Goal: Navigation & Orientation: Find specific page/section

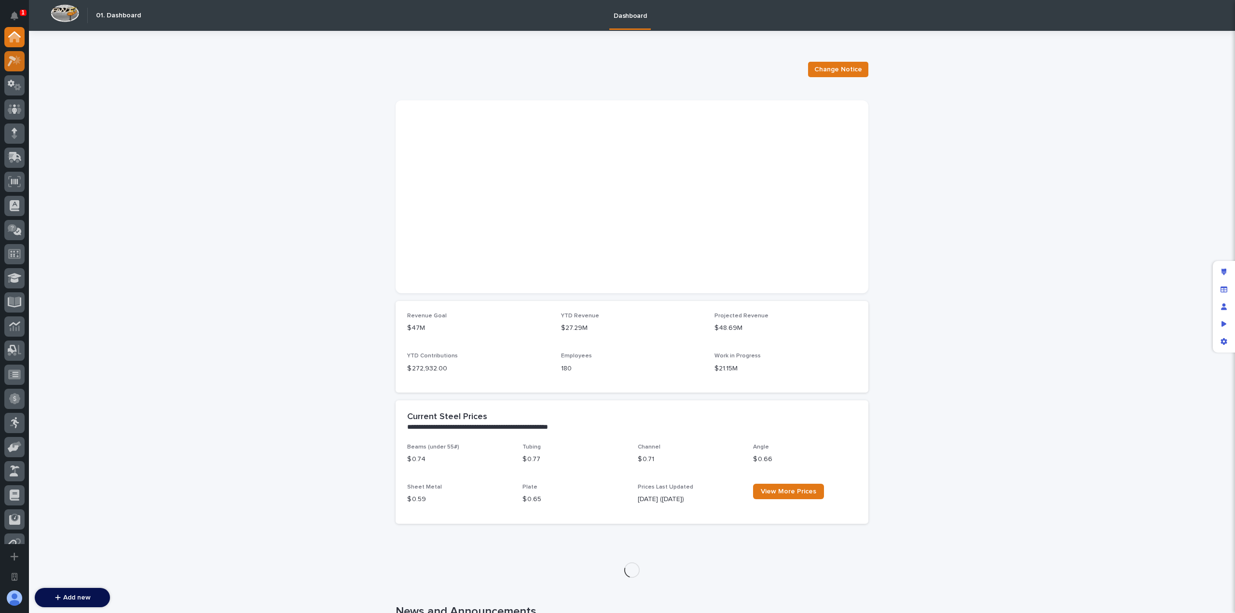
click at [18, 67] on div at bounding box center [14, 61] width 20 height 20
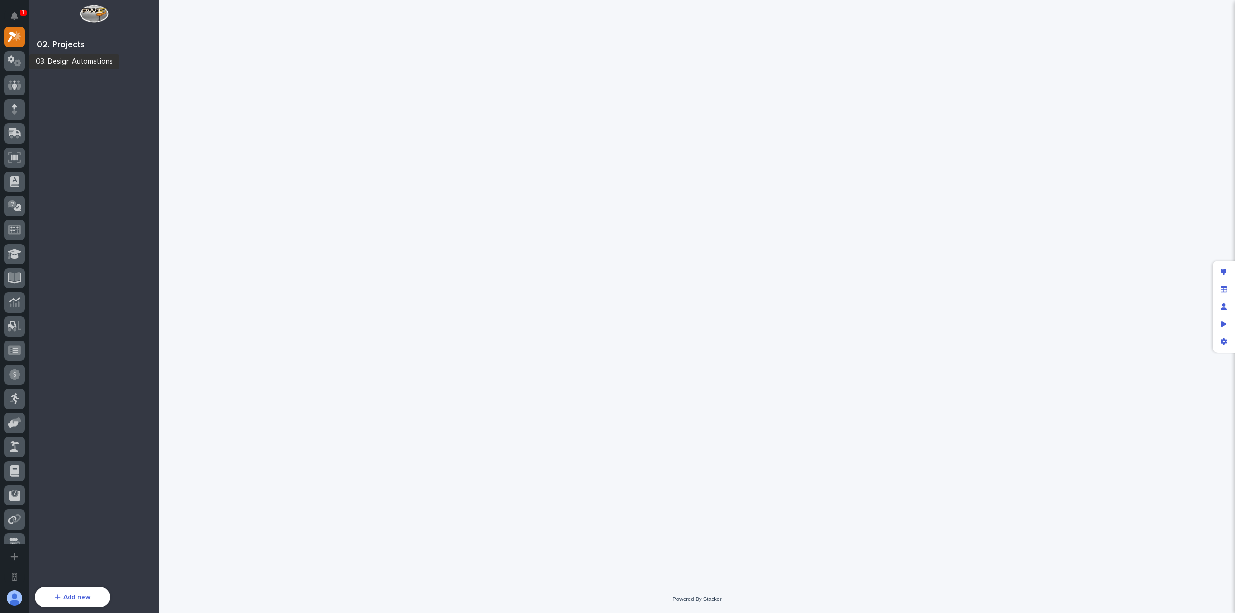
scroll to position [24, 0]
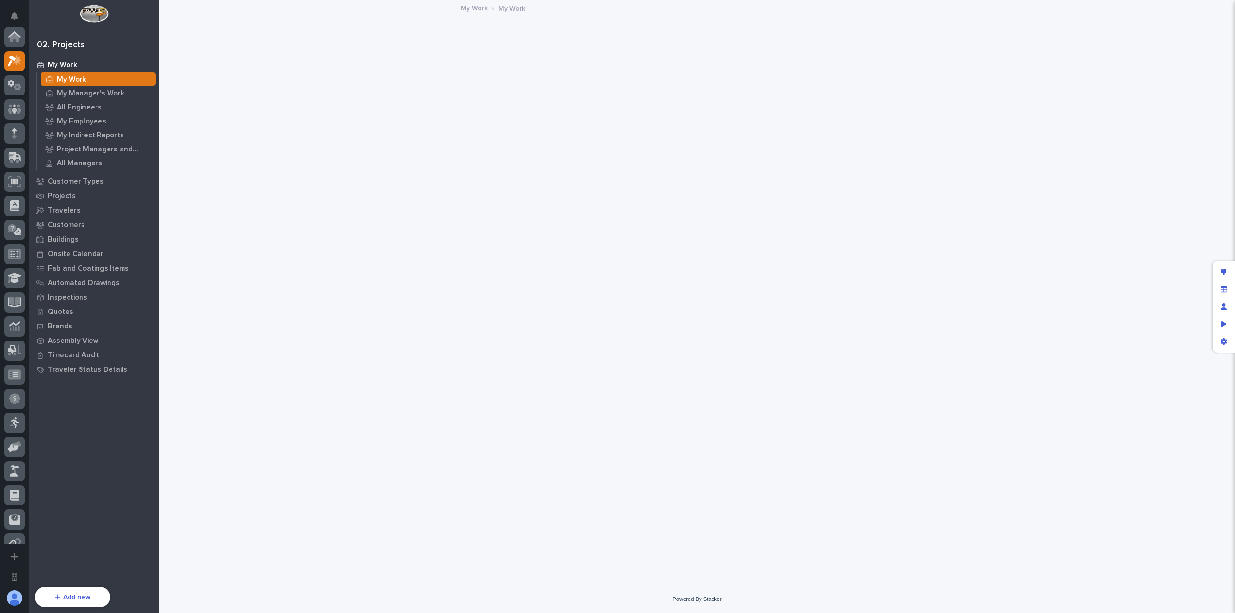
scroll to position [24, 0]
click at [1228, 323] on div "Preview as" at bounding box center [1223, 324] width 17 height 17
